Goal: Task Accomplishment & Management: Use online tool/utility

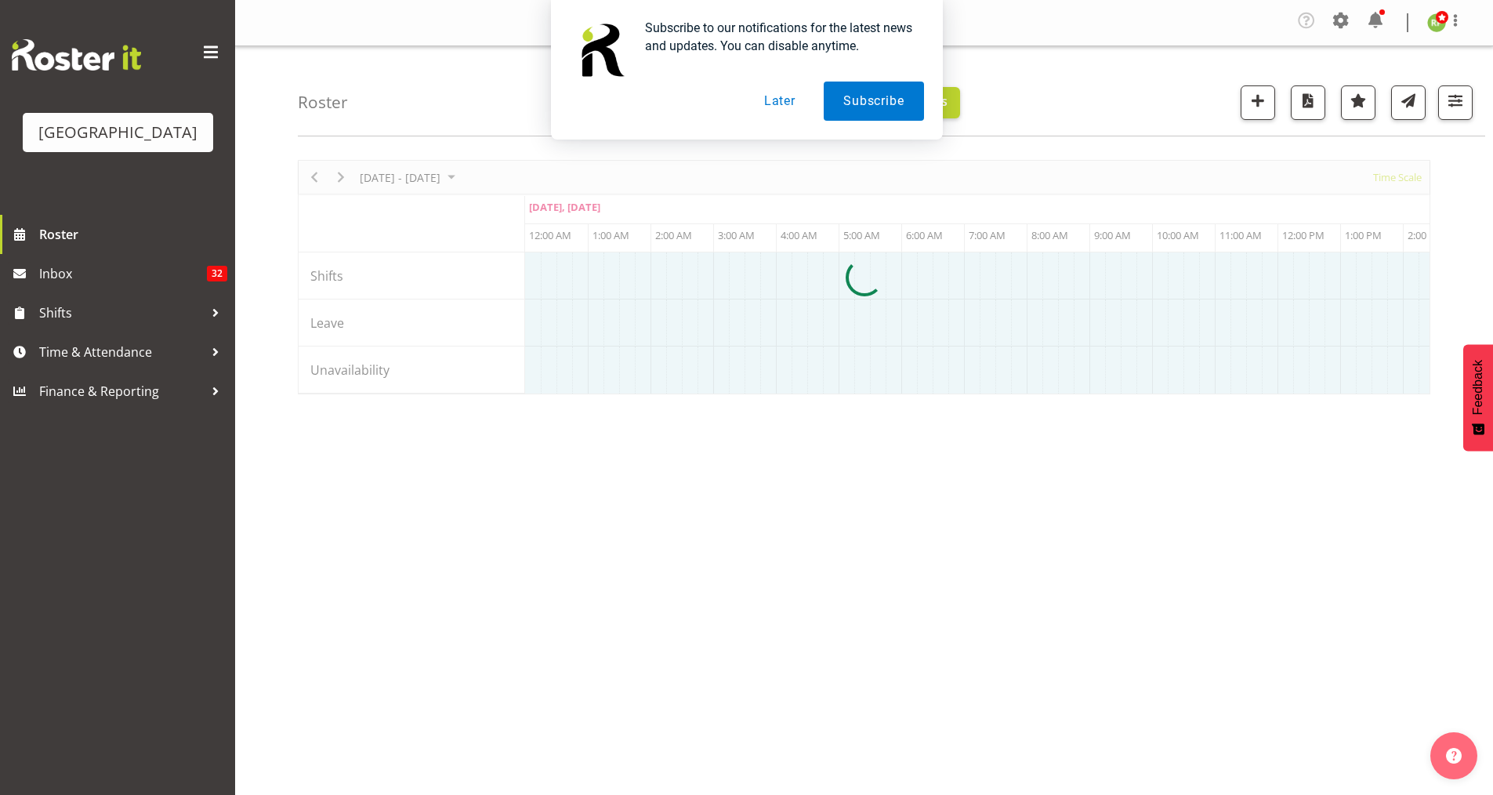
drag, startPoint x: 773, startPoint y: 100, endPoint x: 762, endPoint y: 110, distance: 14.5
click at [773, 100] on button "Later" at bounding box center [780, 101] width 71 height 39
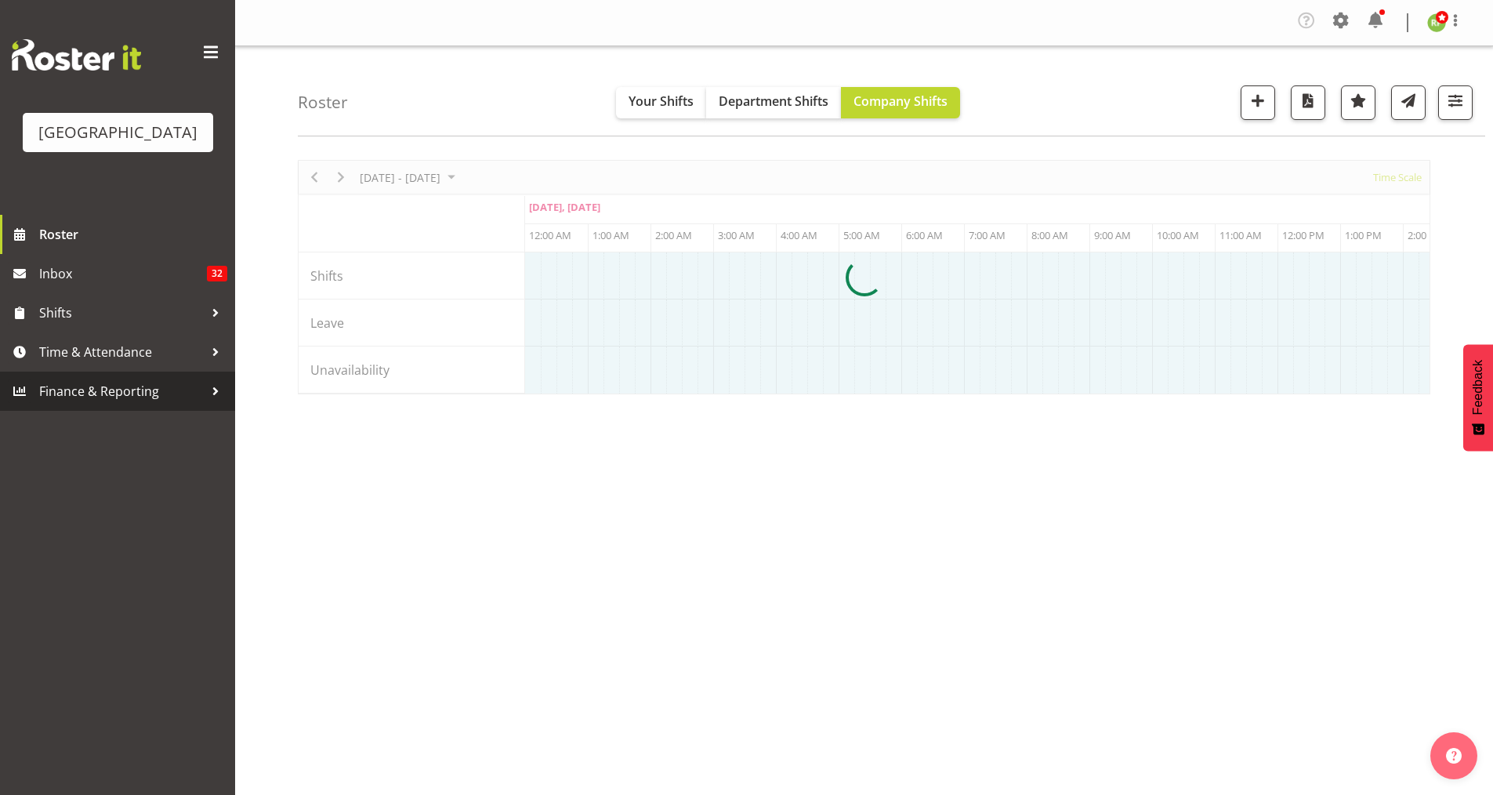
click at [97, 403] on span "Finance & Reporting" at bounding box center [121, 391] width 165 height 24
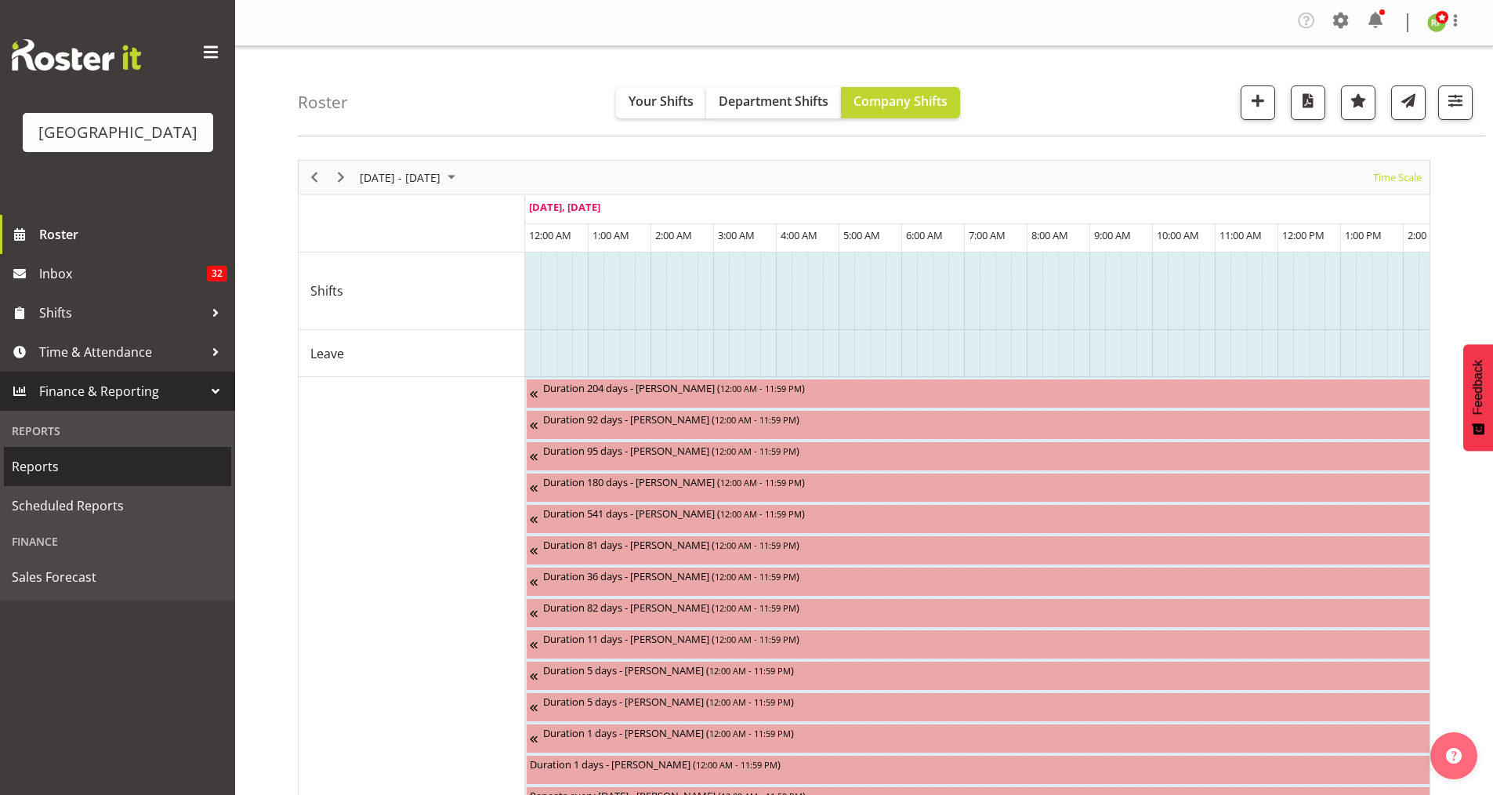
click at [45, 478] on span "Reports" at bounding box center [118, 467] width 212 height 24
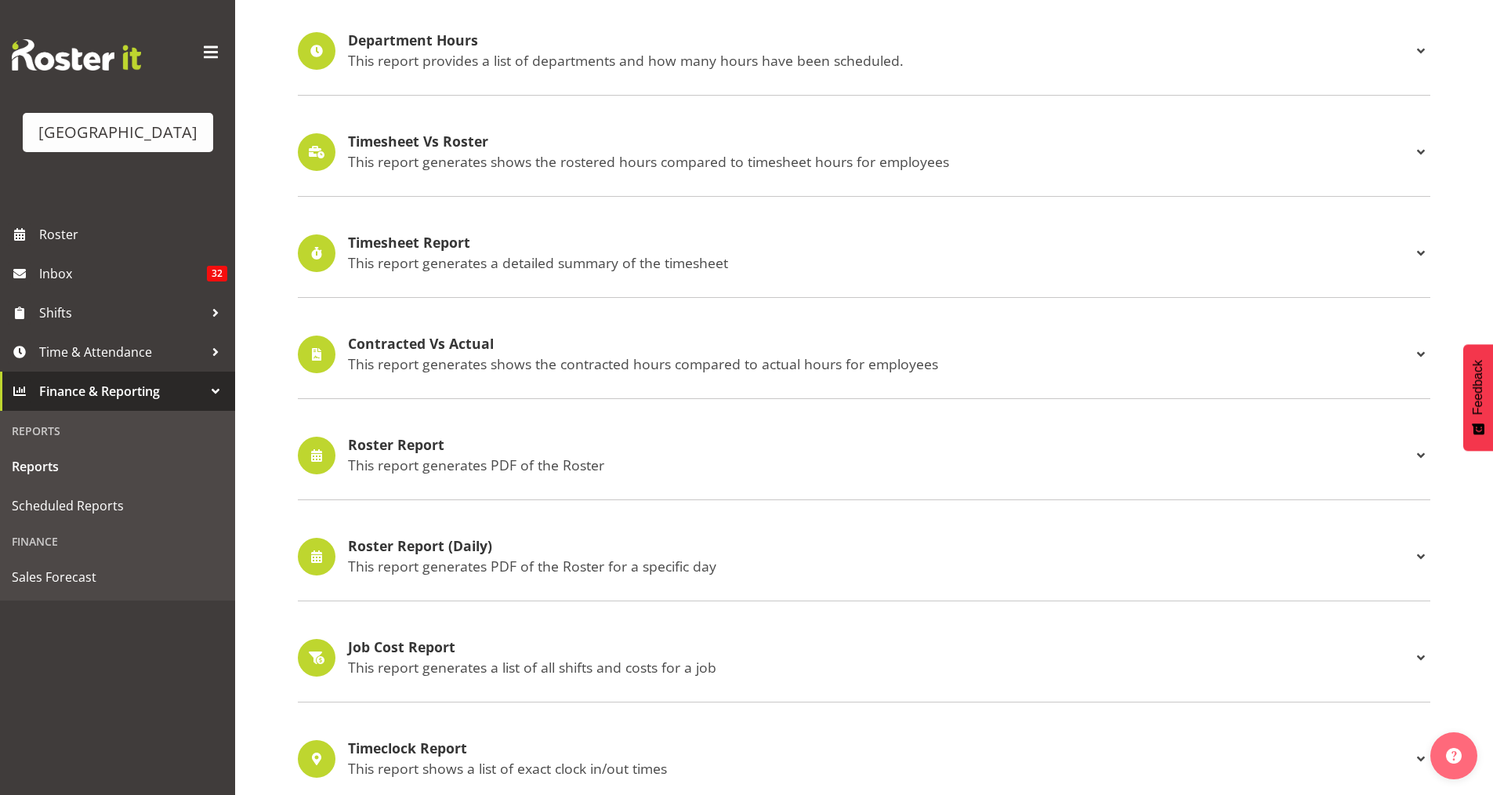
scroll to position [314, 0]
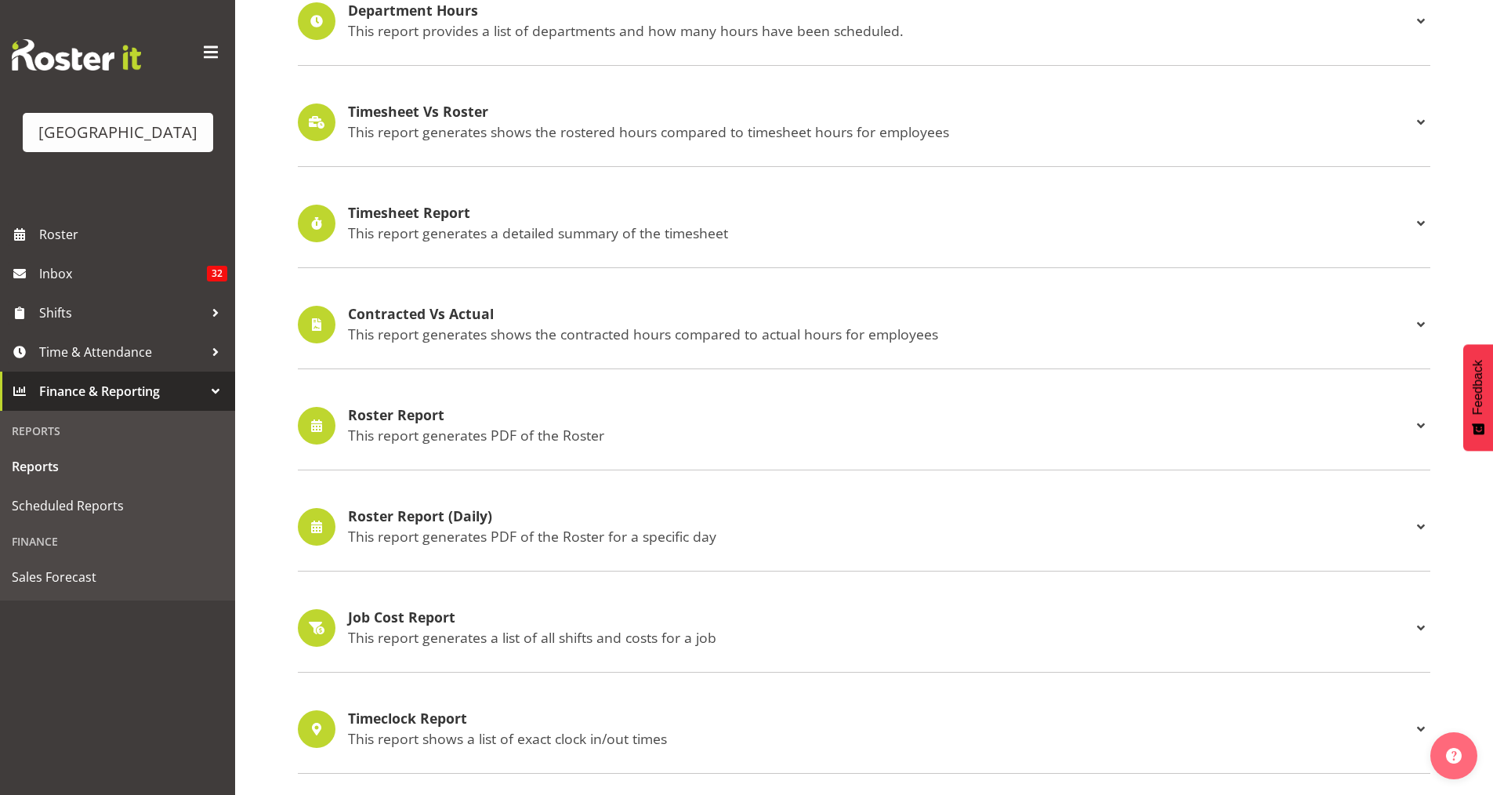
click at [430, 441] on p "This report generates PDF of the Roster" at bounding box center [880, 434] width 1064 height 17
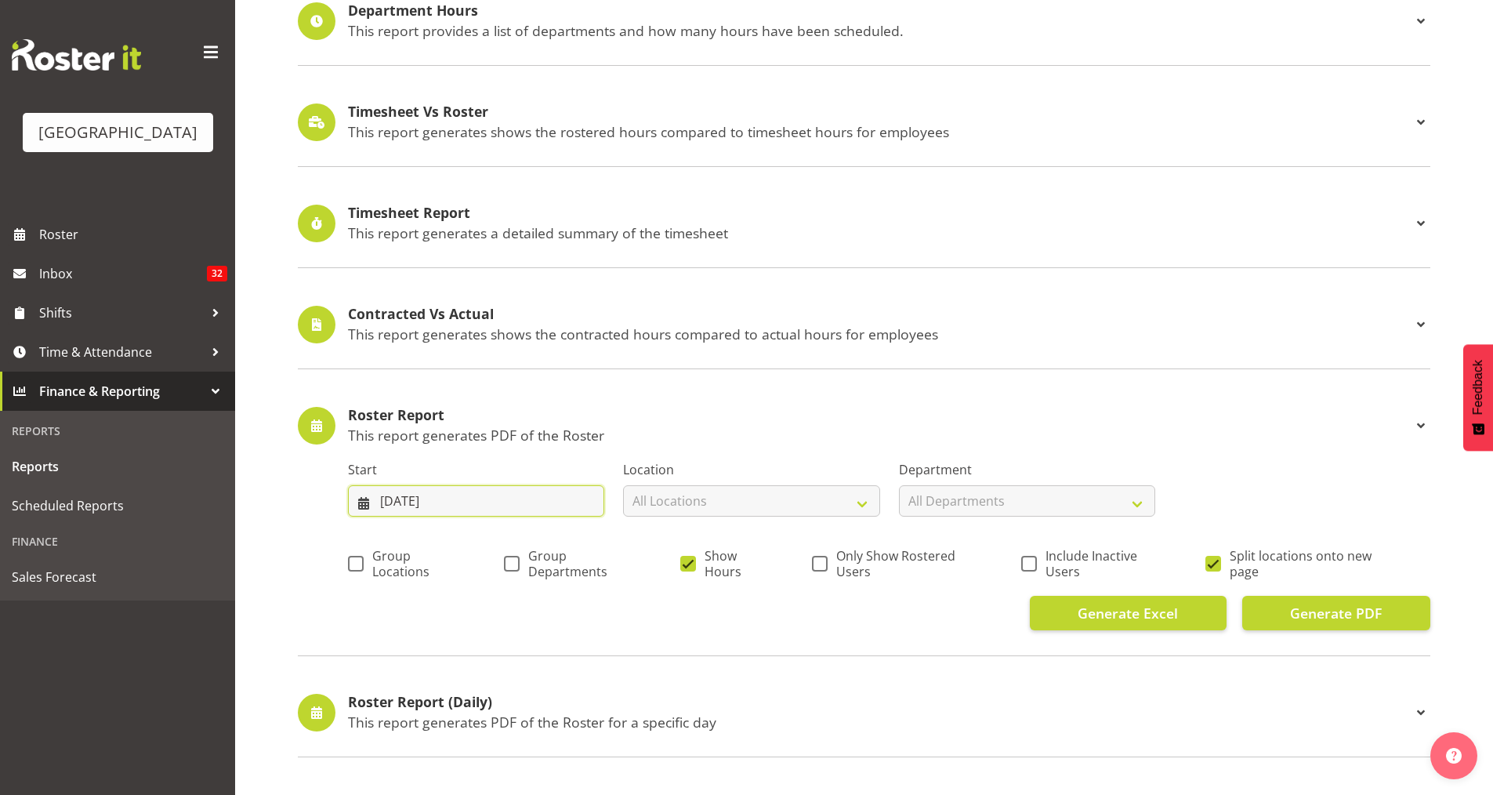
click at [465, 494] on input "25/08/2025" at bounding box center [476, 500] width 256 height 31
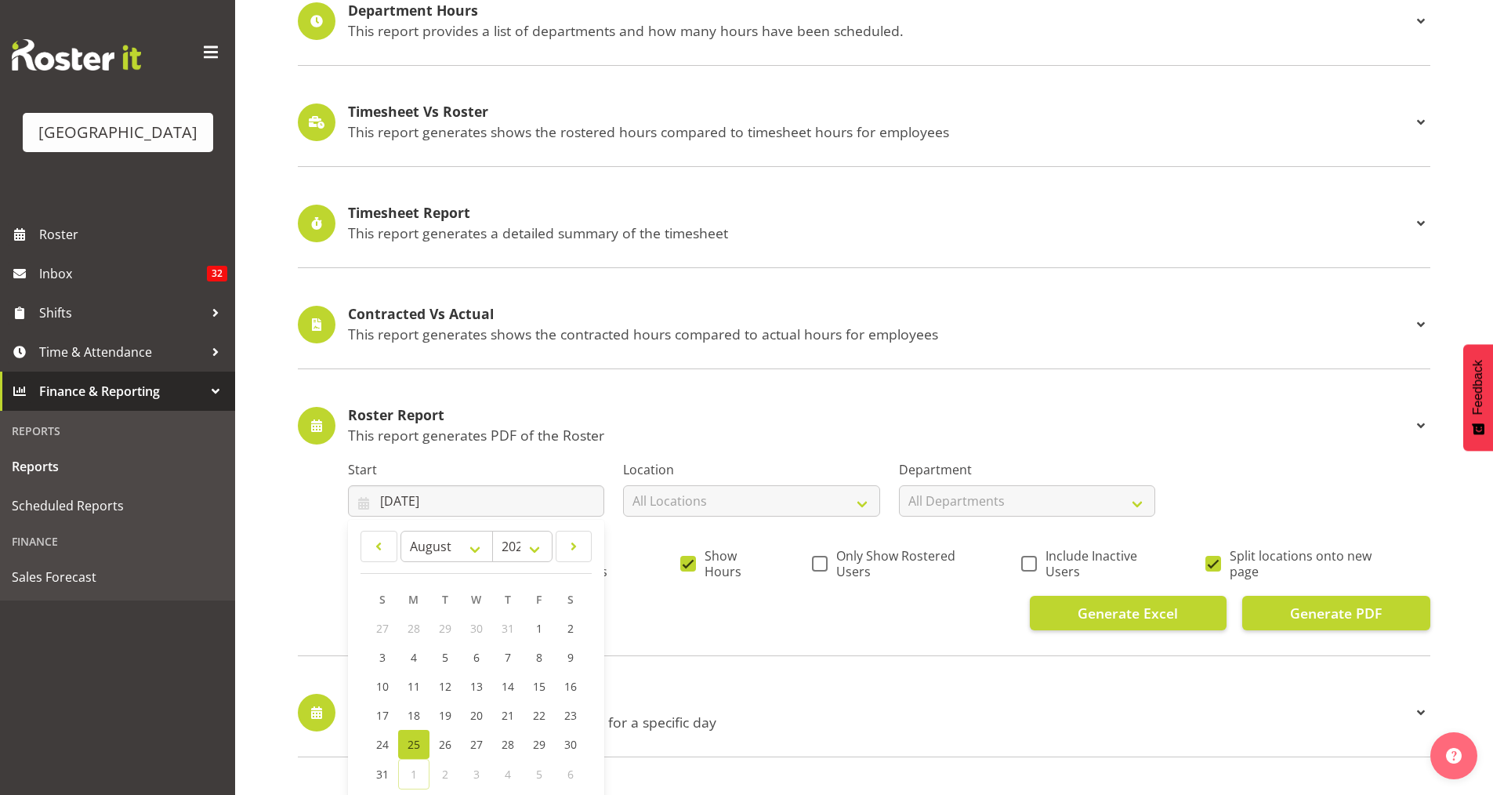
click at [413, 740] on span "25" at bounding box center [414, 744] width 13 height 15
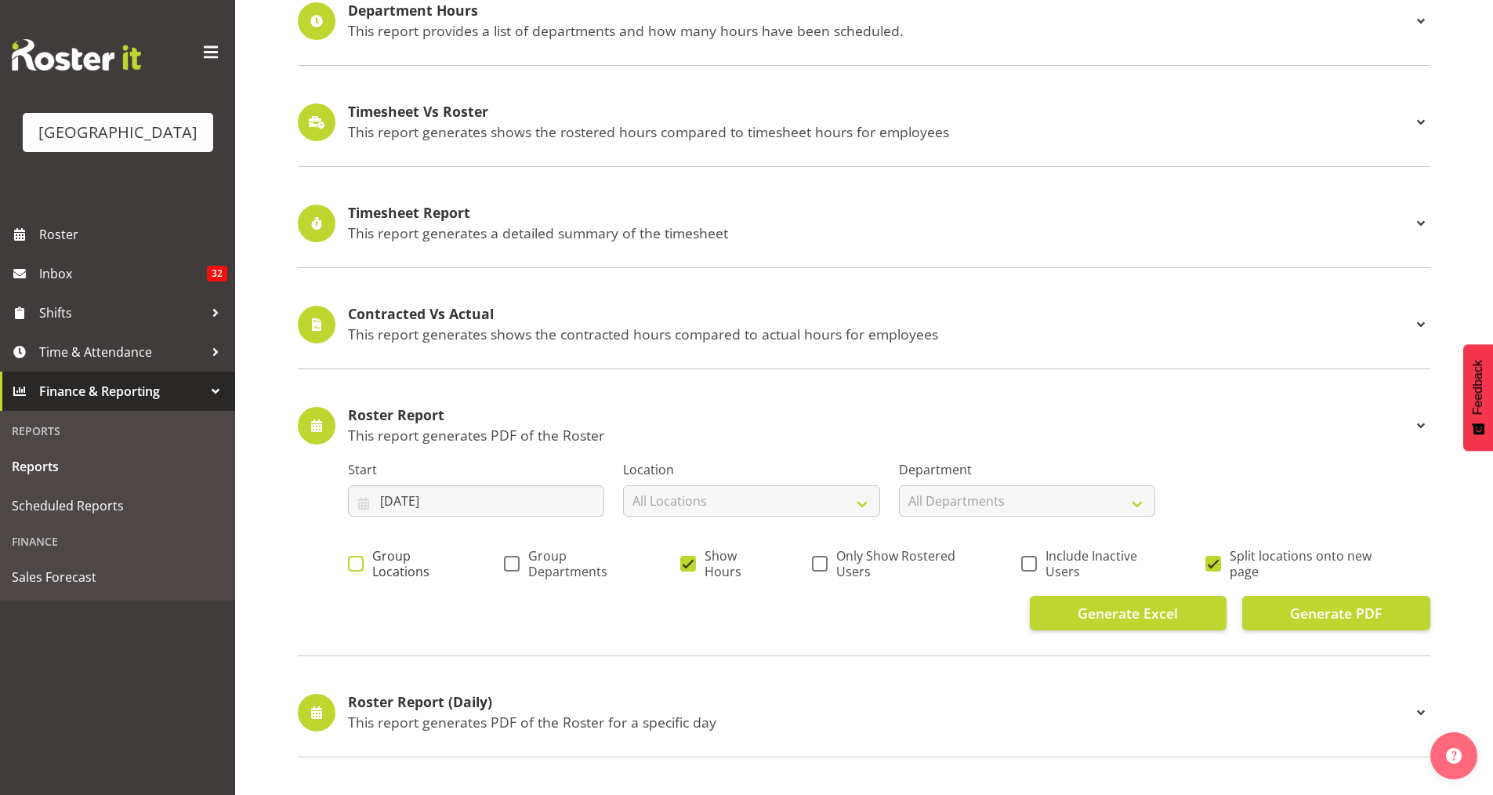
click at [352, 566] on span at bounding box center [356, 564] width 16 height 16
click at [352, 566] on input "Group Locations" at bounding box center [353, 563] width 10 height 10
checkbox input "true"
click at [513, 564] on span at bounding box center [512, 564] width 16 height 16
click at [513, 564] on input "Group Departments" at bounding box center [509, 563] width 10 height 10
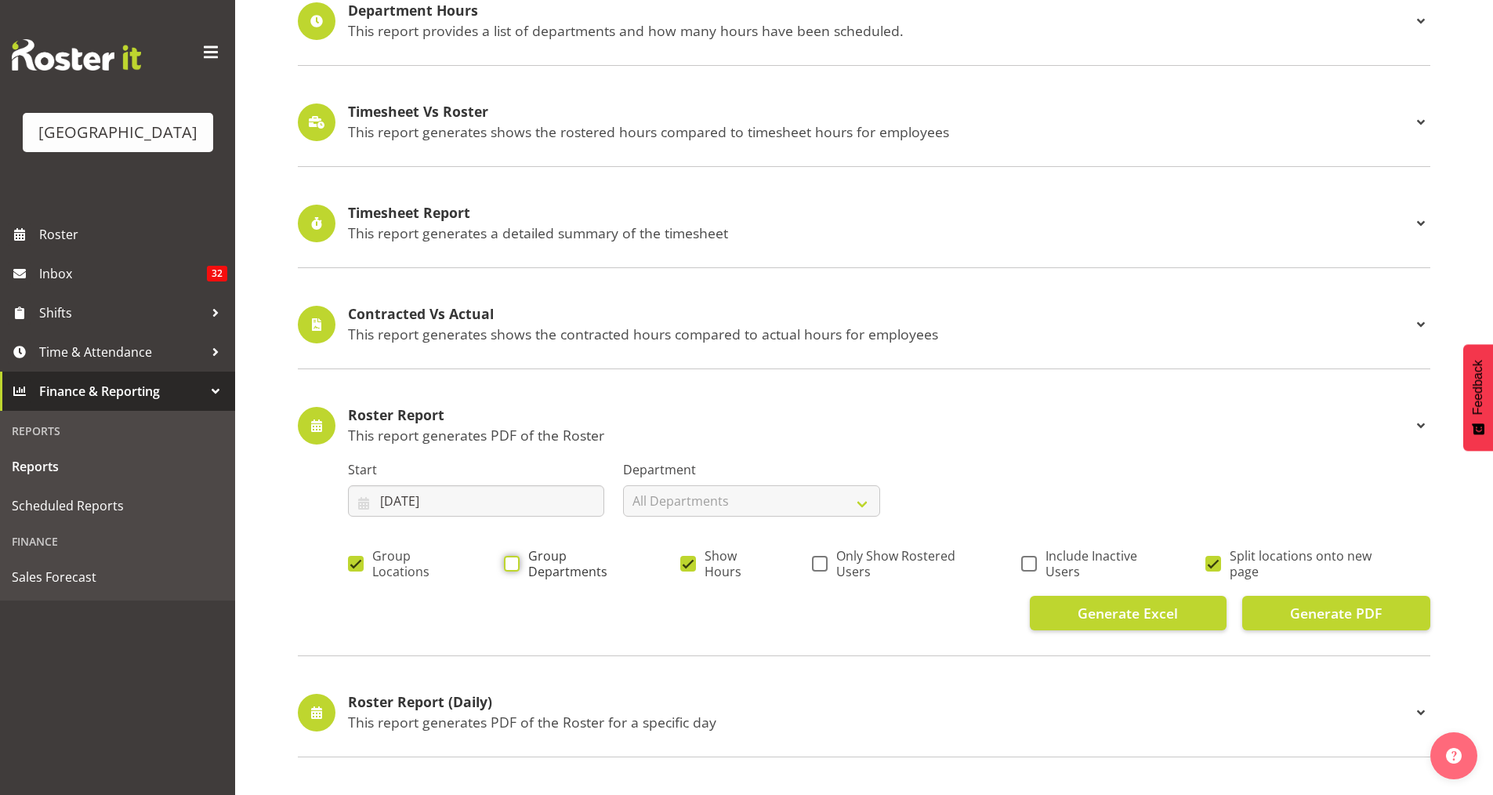
checkbox input "true"
click at [808, 566] on div "Group Locations Group Departments Show Hours Only Show Rostered Users Include I…" at bounding box center [889, 565] width 1082 height 60
click at [817, 570] on span at bounding box center [820, 564] width 16 height 16
click at [817, 568] on input "Only Show Rostered Users" at bounding box center [817, 563] width 10 height 10
checkbox input "true"
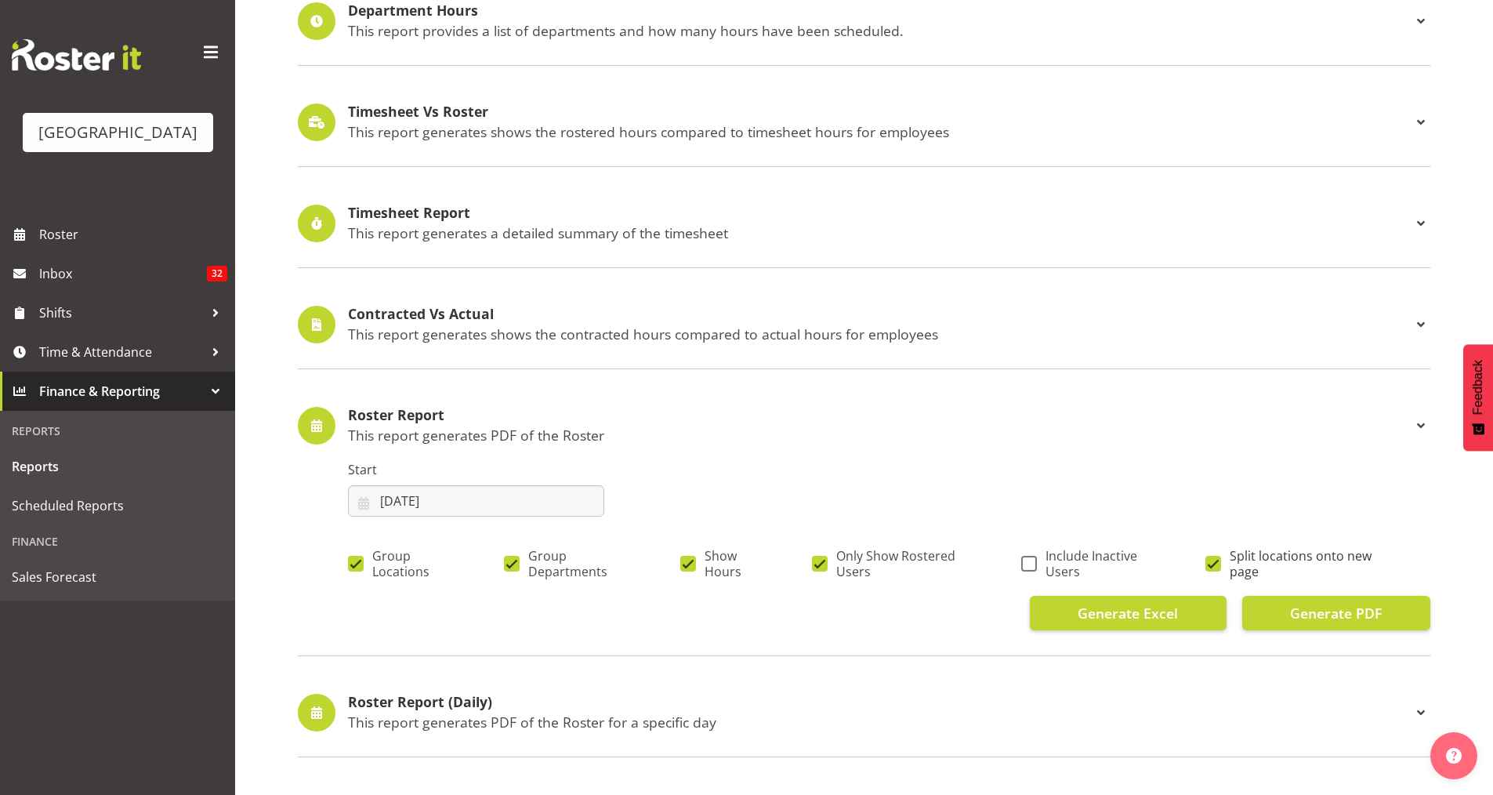
click at [1217, 553] on label "Split locations onto new page" at bounding box center [1295, 563] width 181 height 31
click at [1216, 558] on input "Split locations onto new page" at bounding box center [1210, 563] width 10 height 10
checkbox input "false"
click at [1347, 605] on span "Generate PDF" at bounding box center [1336, 613] width 92 height 20
